Goal: Task Accomplishment & Management: Complete application form

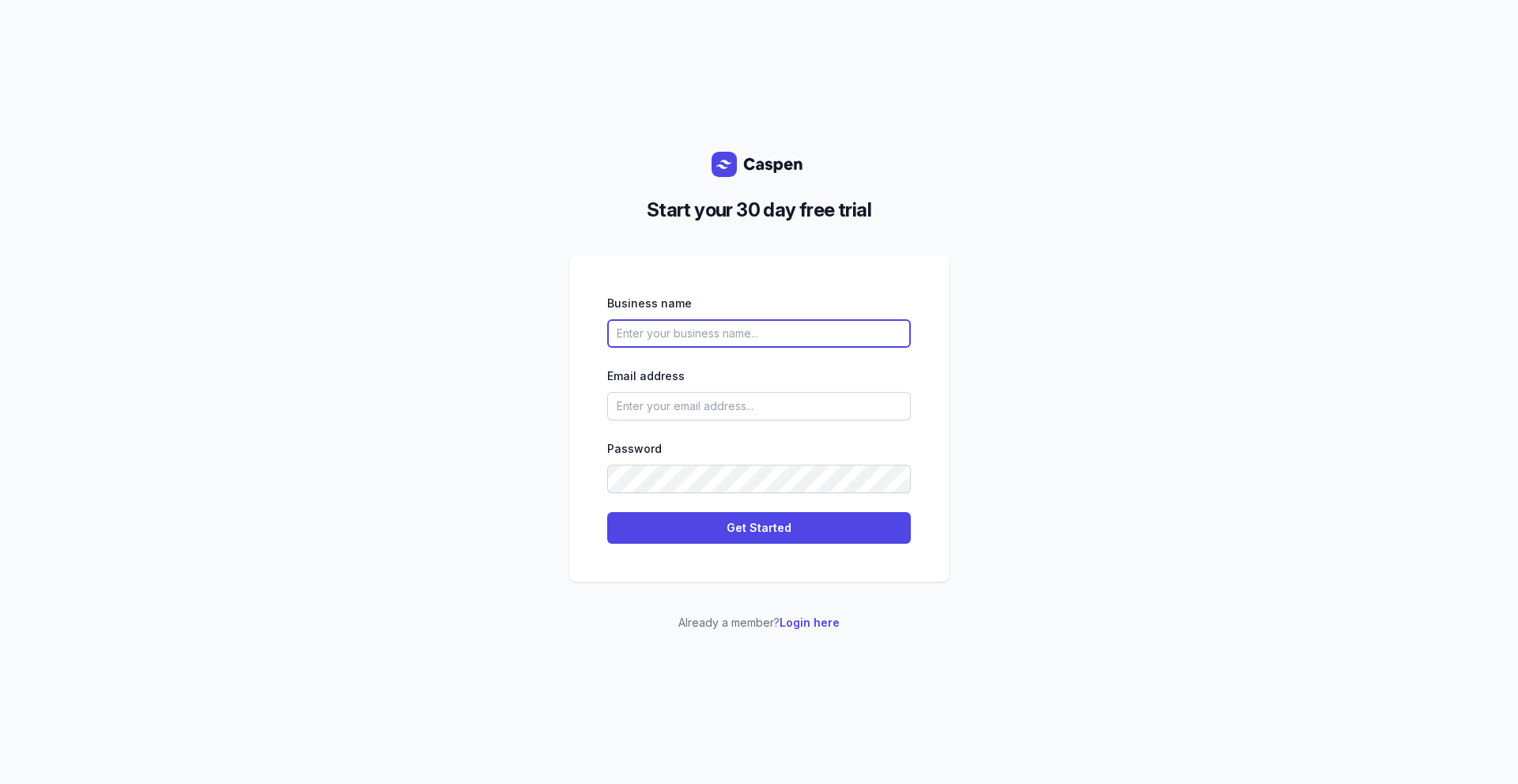
click at [661, 334] on input "text" at bounding box center [759, 333] width 303 height 28
type input "FelxDoc"
type input "d"
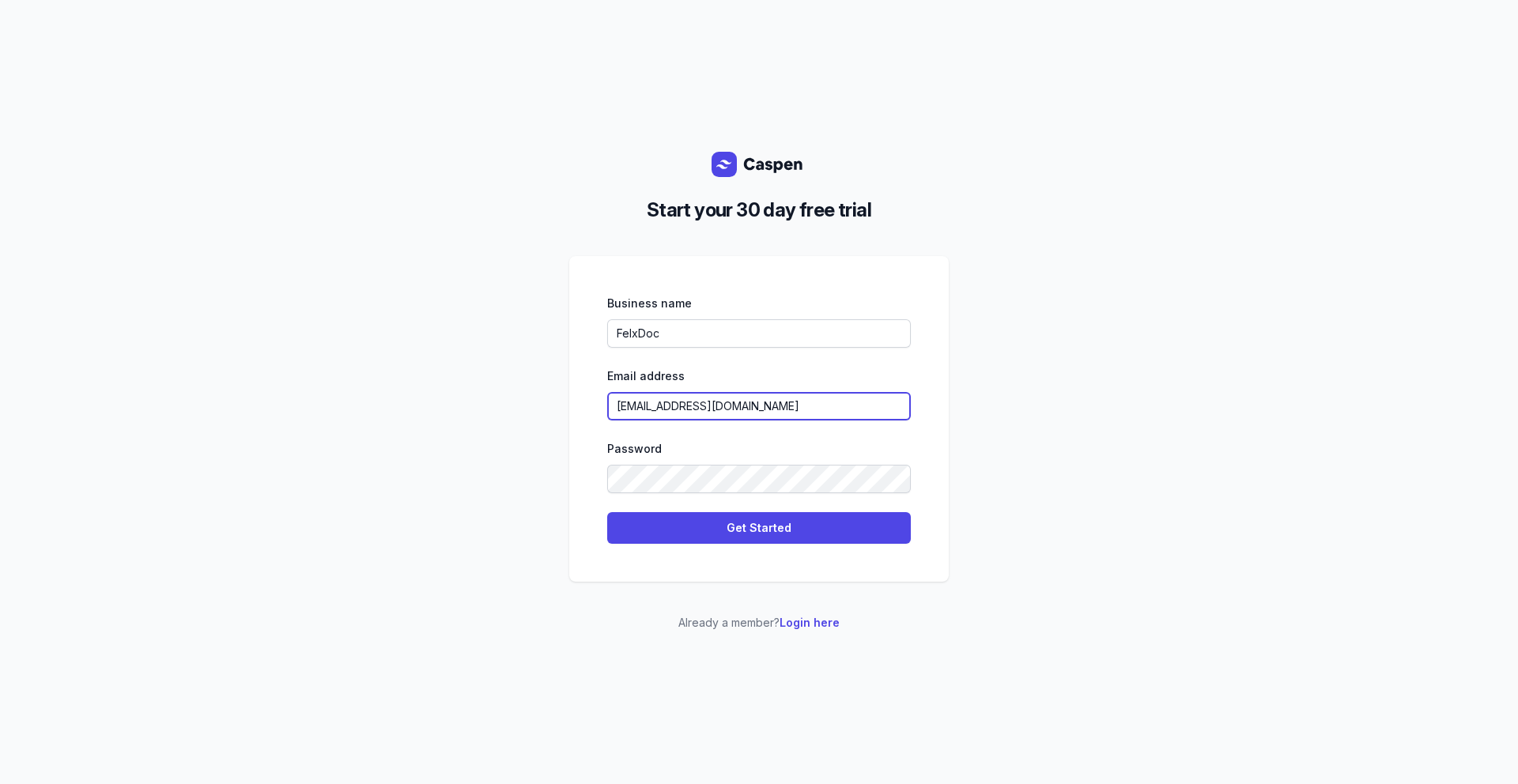
type input "[EMAIL_ADDRESS][DOMAIN_NAME]"
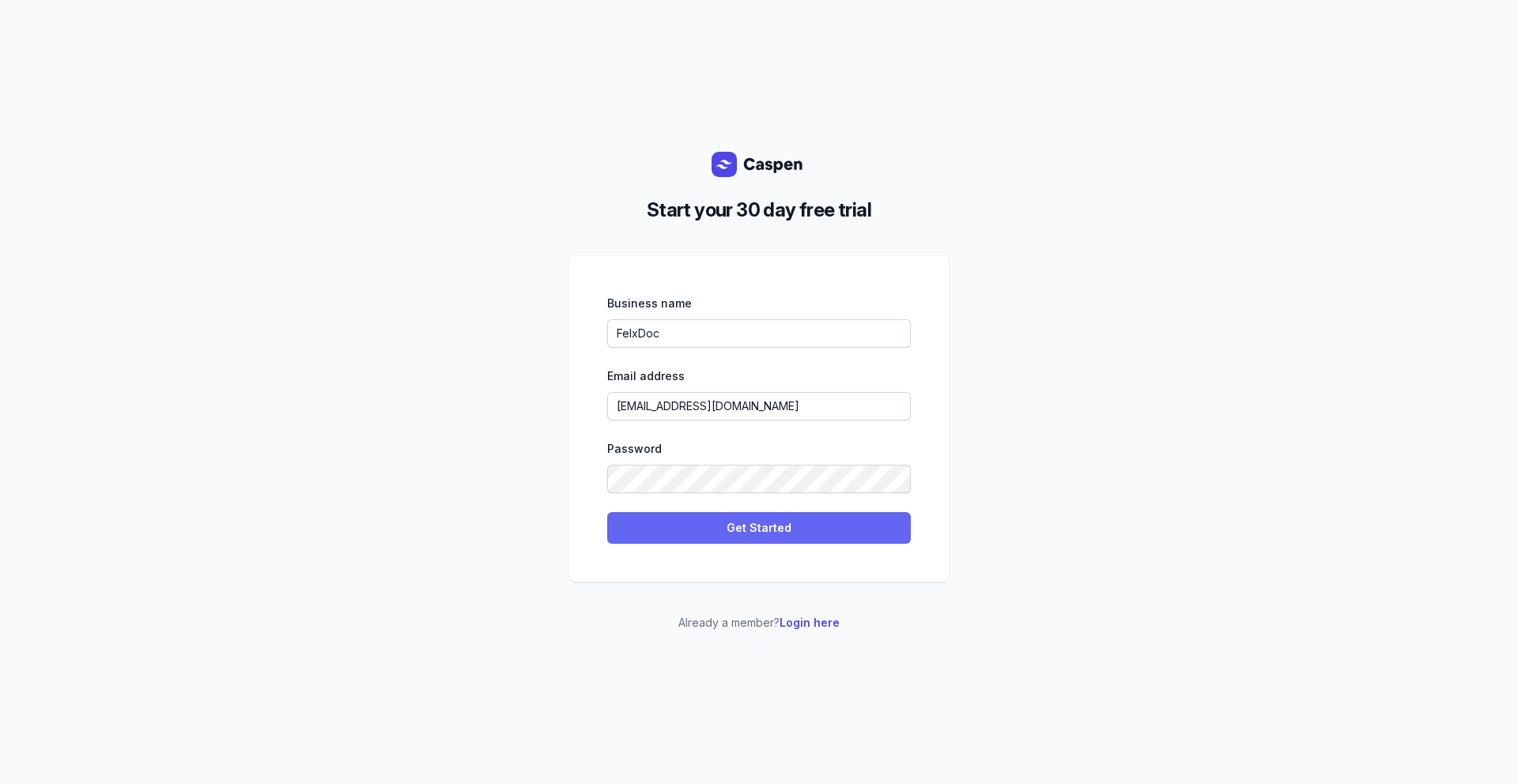
click at [684, 528] on span "Get Started" at bounding box center [759, 528] width 285 height 19
select select
select select "BR"
select select "America/Sao_Paulo"
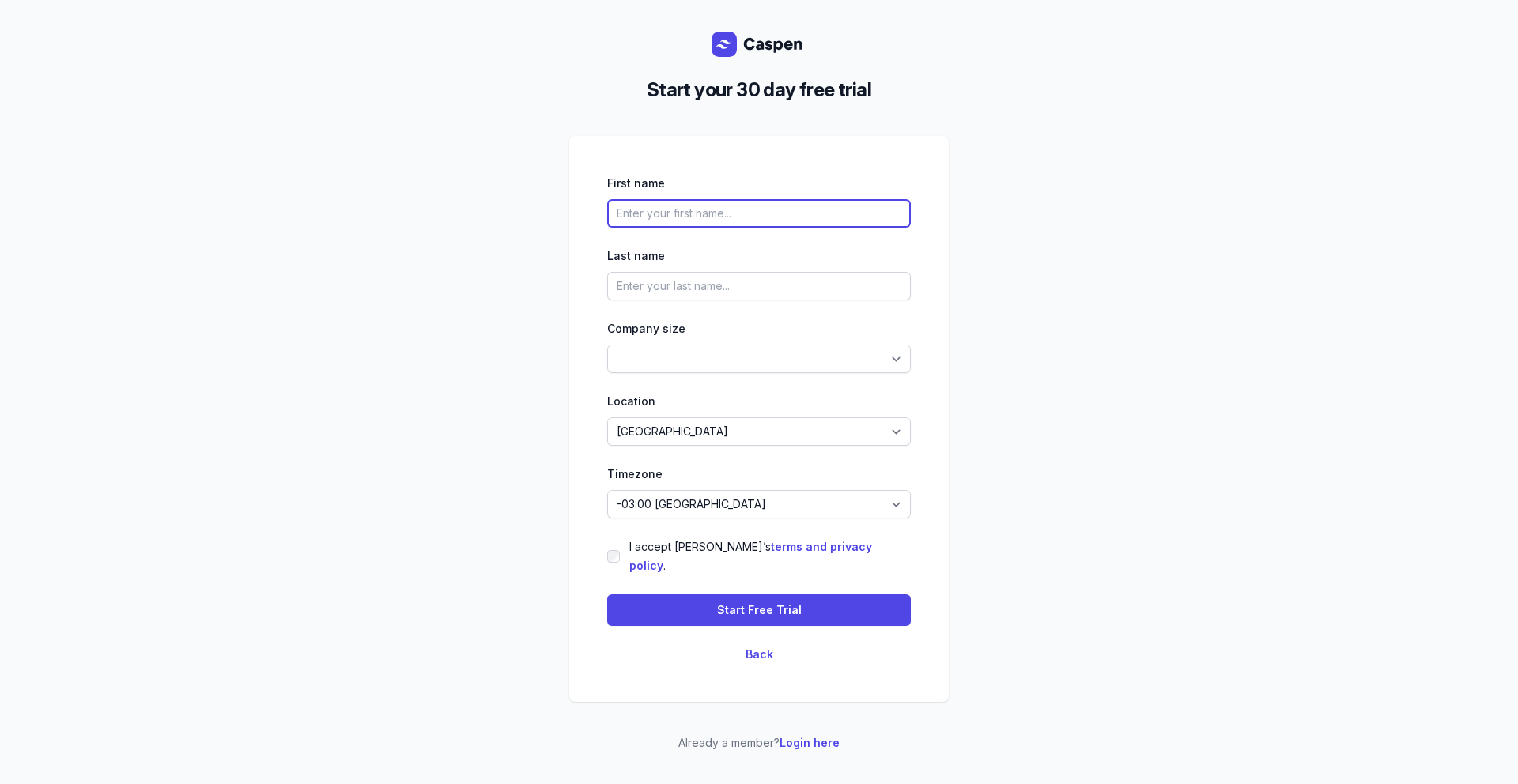
click at [838, 228] on input "text" at bounding box center [759, 214] width 303 height 28
click at [678, 223] on input "[PERSON_NAME]" at bounding box center [759, 214] width 303 height 28
type input "[PERSON_NAME]"
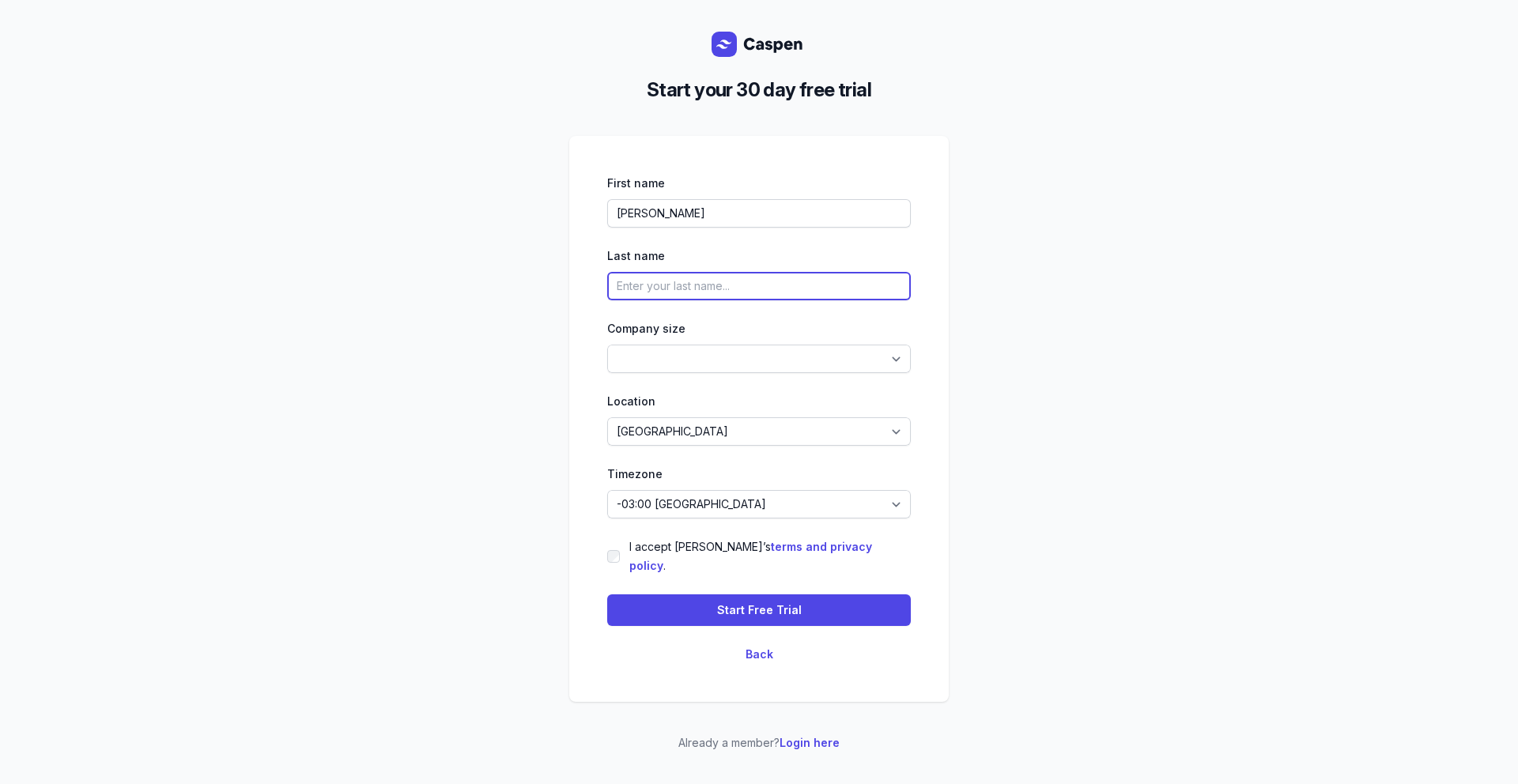
paste input "Ribeiro"
type input "Ribeiro"
select select "5-14"
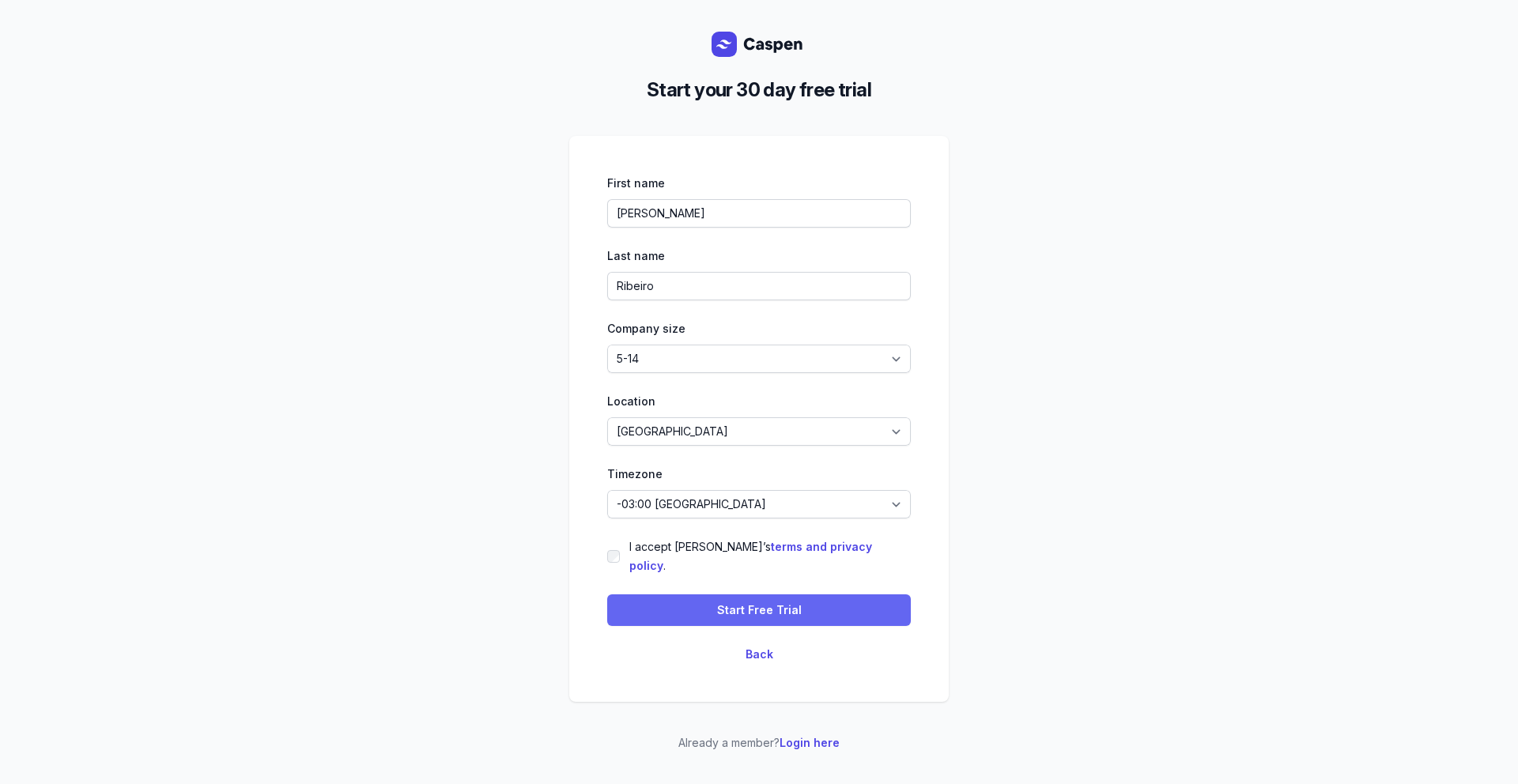
click at [669, 594] on button "Start Free Trial" at bounding box center [759, 610] width 303 height 32
